Goal: Information Seeking & Learning: Learn about a topic

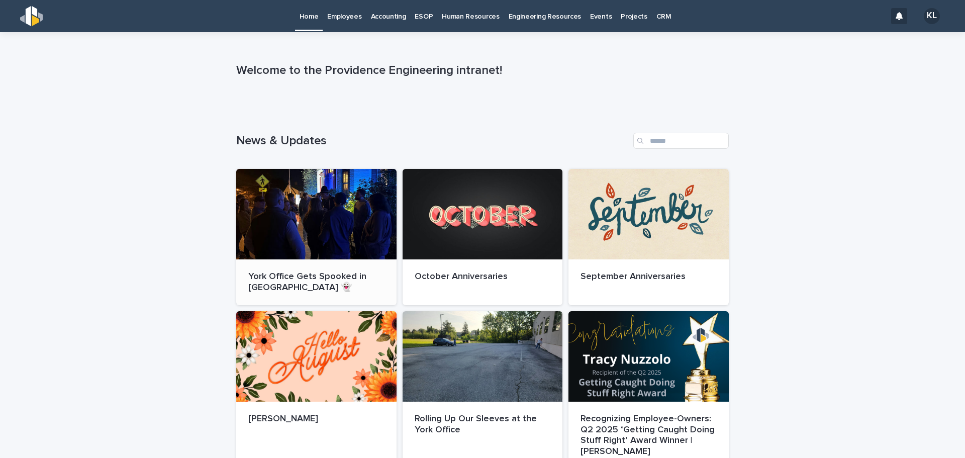
click at [286, 252] on div at bounding box center [316, 214] width 160 height 90
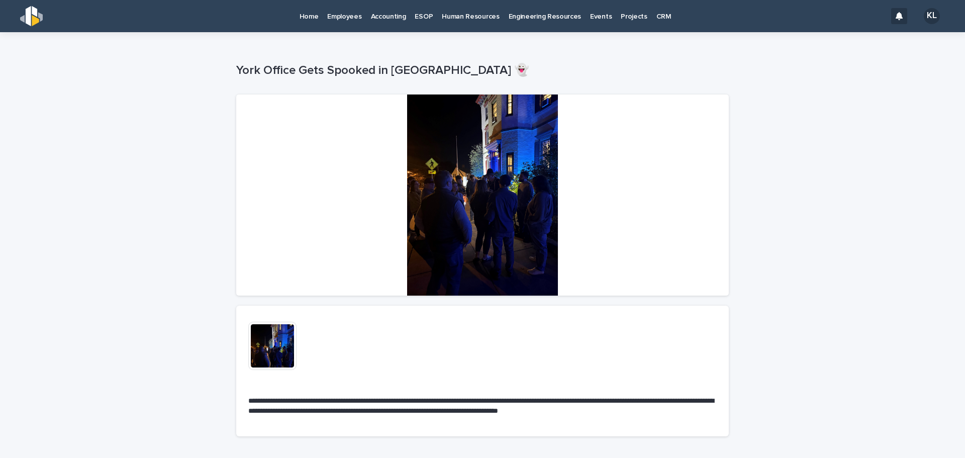
click at [271, 340] on img at bounding box center [272, 346] width 48 height 48
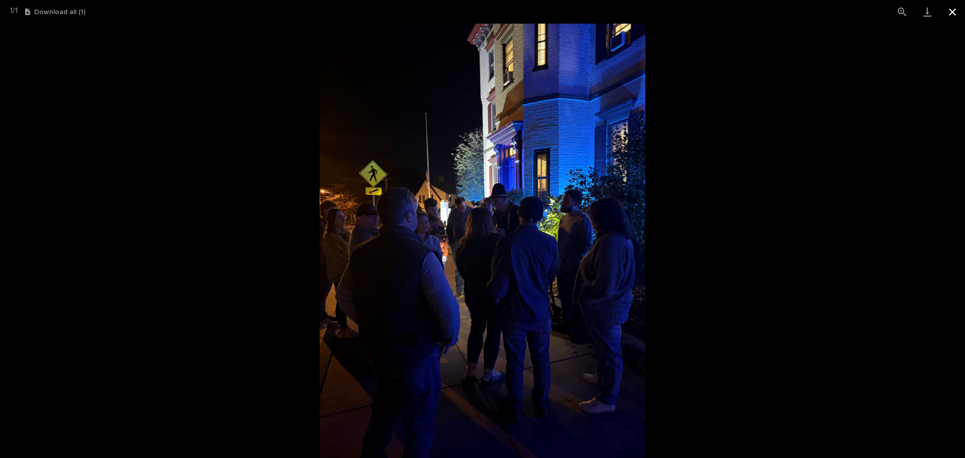
click at [598, 13] on button "Close gallery" at bounding box center [951, 12] width 25 height 24
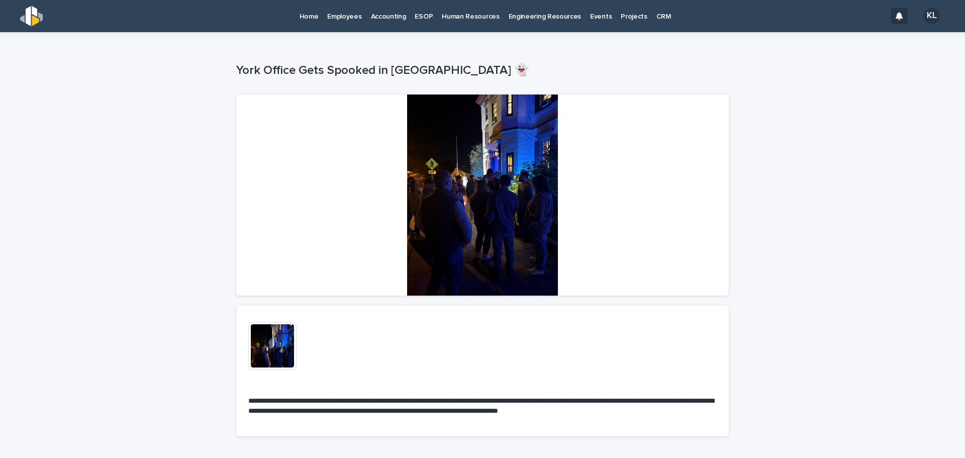
click at [425, 13] on p "ESOP" at bounding box center [423, 10] width 18 height 21
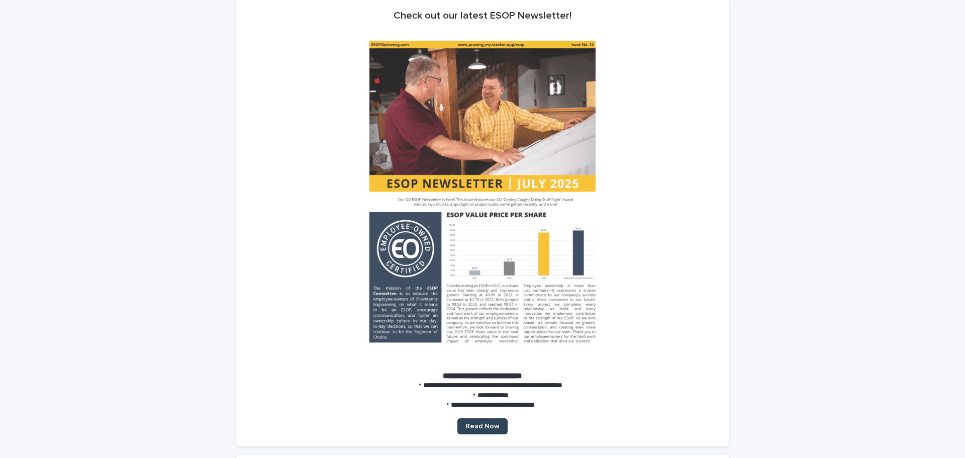
scroll to position [804, 0]
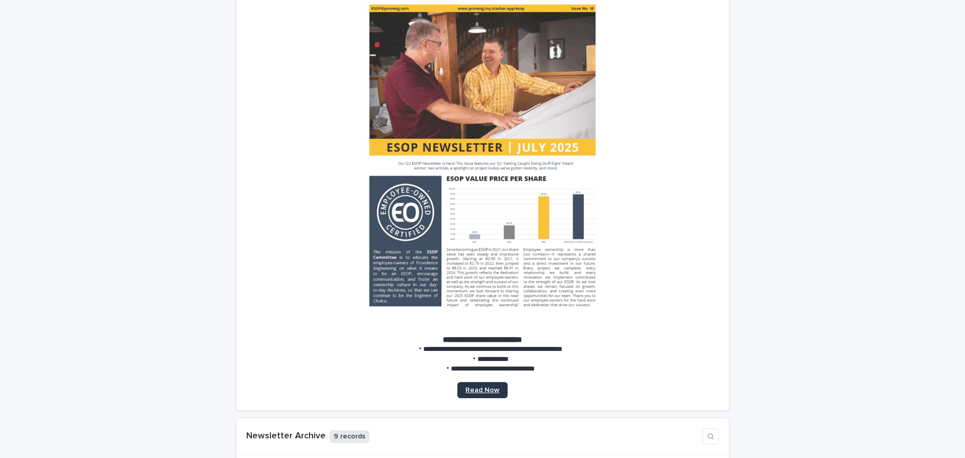
click at [484, 345] on span "Read Now" at bounding box center [482, 389] width 34 height 7
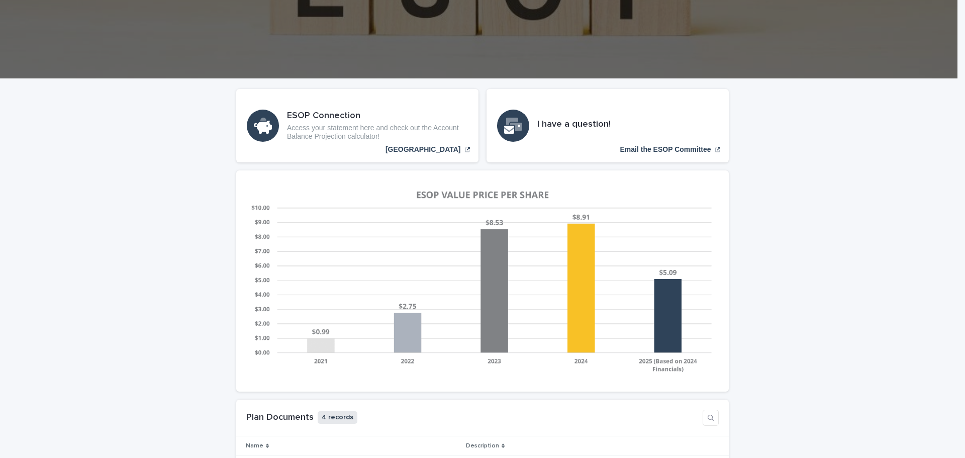
scroll to position [151, 0]
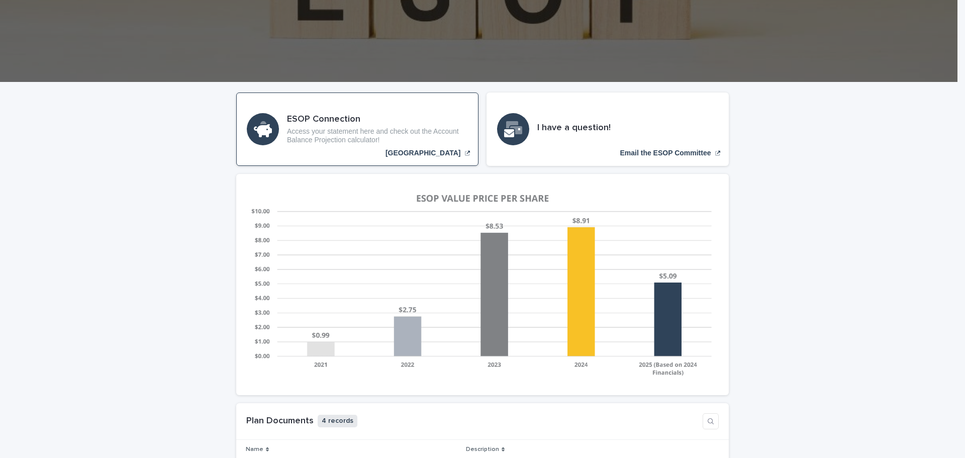
click at [432, 149] on p "[GEOGRAPHIC_DATA]" at bounding box center [422, 153] width 75 height 9
